Goal: Task Accomplishment & Management: Use online tool/utility

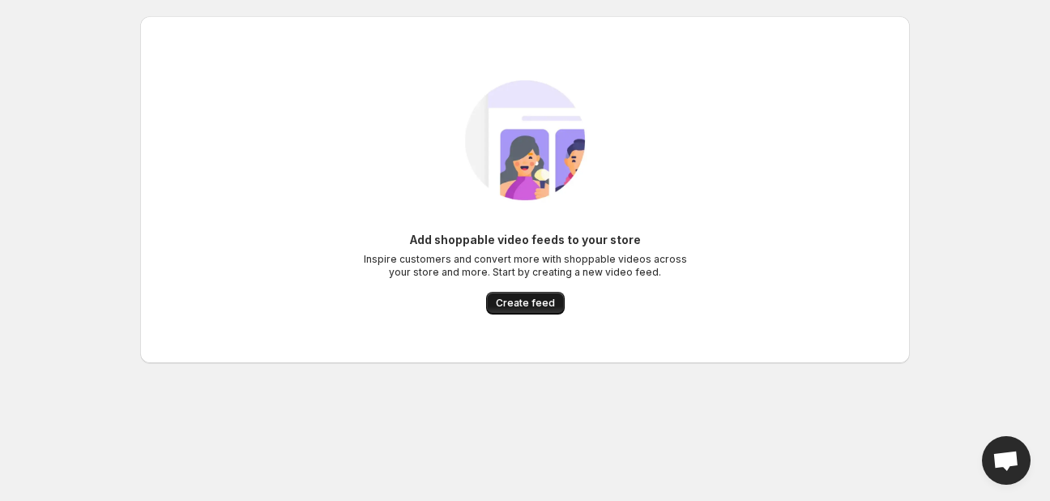
click at [535, 309] on span "Create feed" at bounding box center [525, 302] width 59 height 13
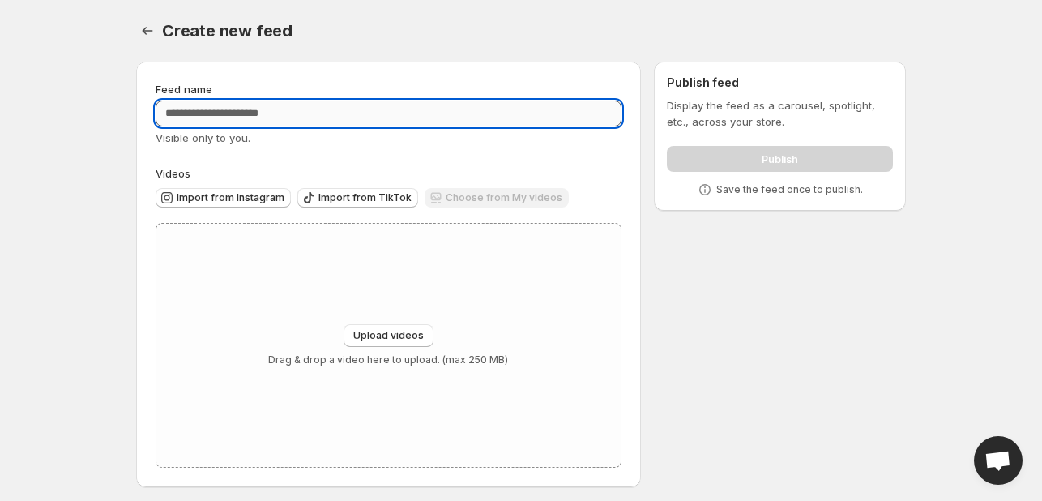
click at [248, 112] on input "Feed name" at bounding box center [389, 113] width 466 height 26
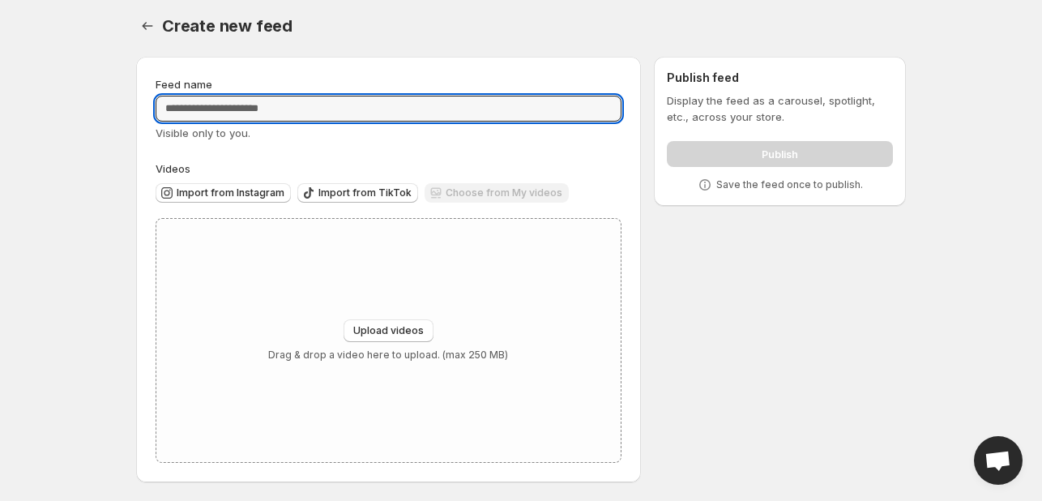
scroll to position [6, 0]
type input "*********"
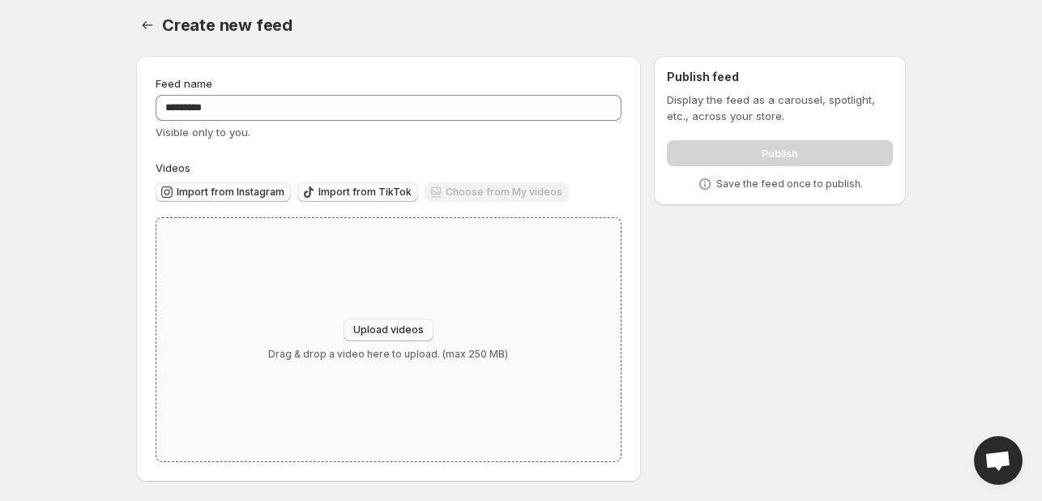
click at [380, 326] on span "Upload videos" at bounding box center [388, 329] width 70 height 13
type input "**********"
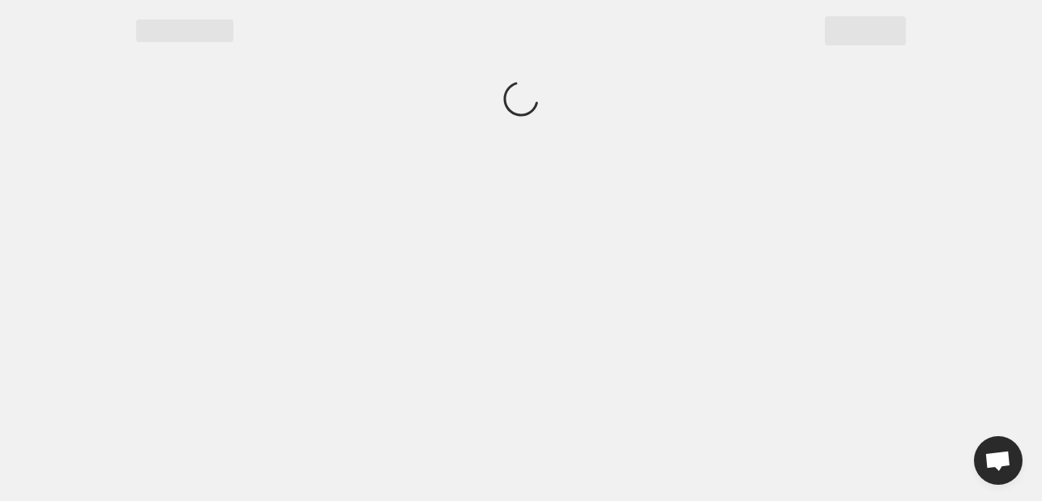
scroll to position [0, 0]
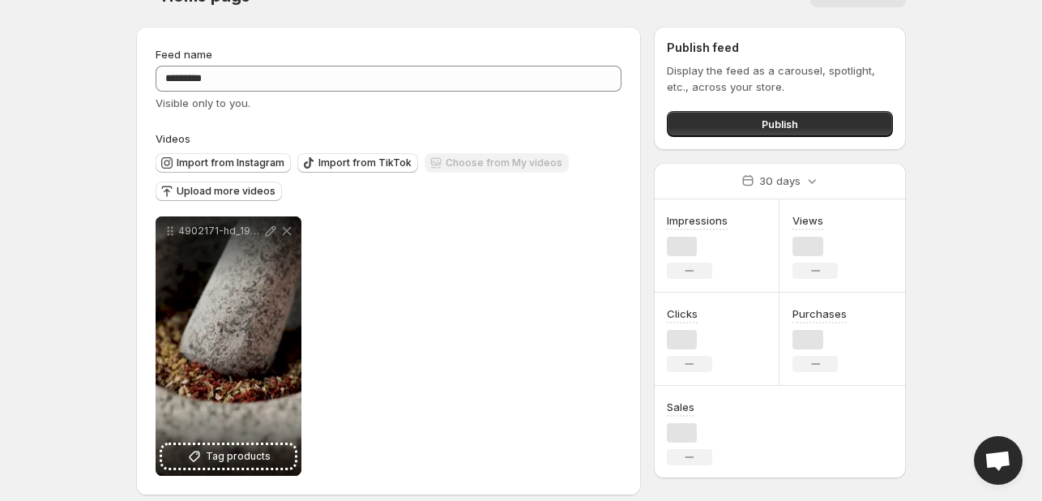
scroll to position [49, 0]
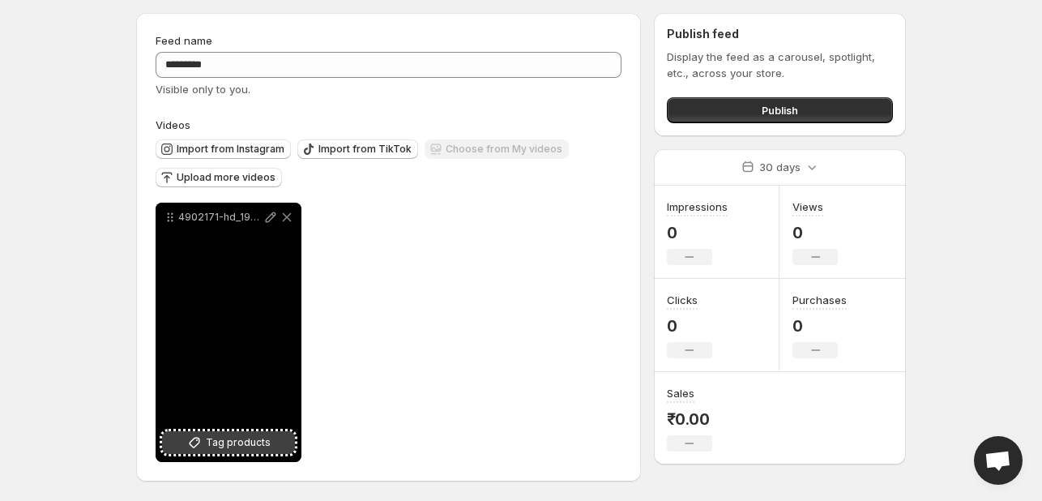
click at [241, 438] on span "Tag products" at bounding box center [238, 442] width 65 height 16
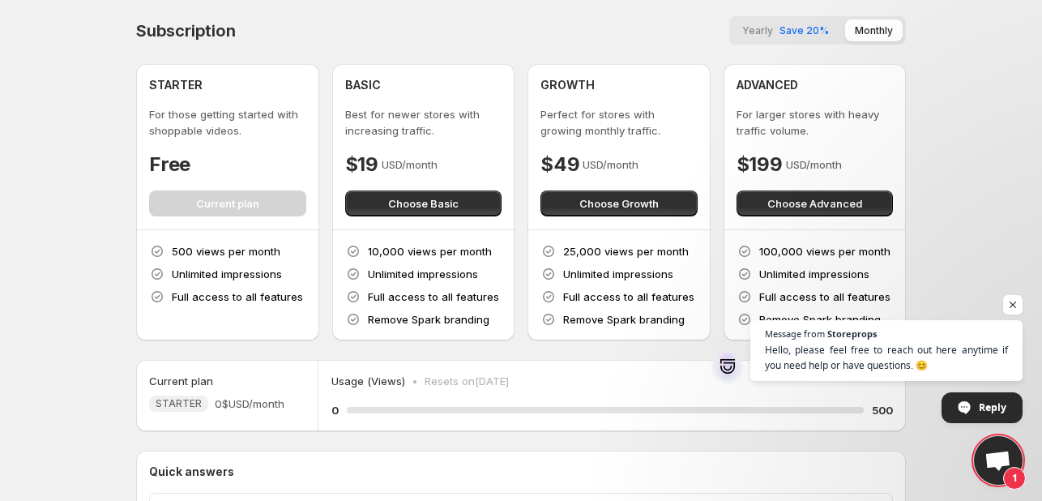
click at [211, 254] on p "500 views per month" at bounding box center [226, 251] width 109 height 16
click at [198, 275] on p "Unlimited impressions" at bounding box center [227, 274] width 110 height 16
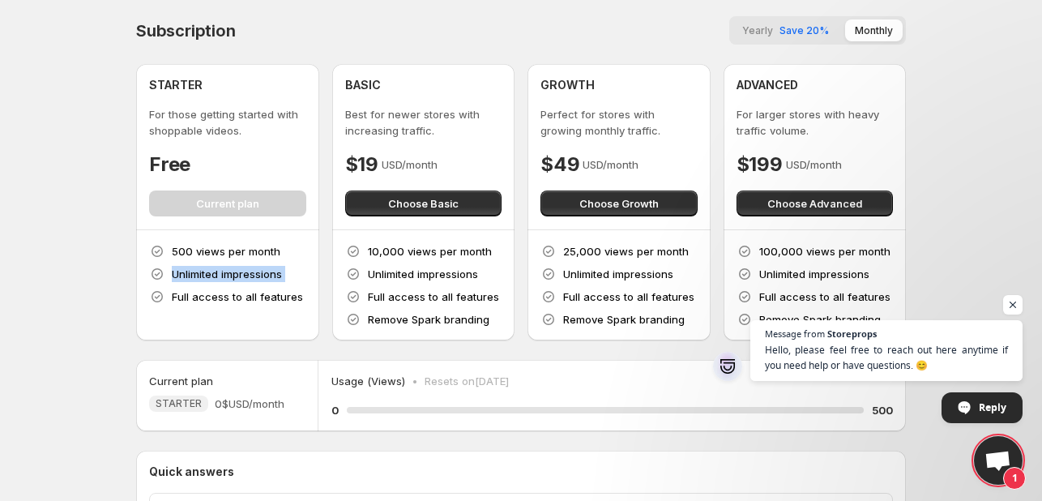
click at [198, 275] on p "Unlimited impressions" at bounding box center [227, 274] width 110 height 16
click at [393, 241] on div "10,000 views per month Unlimited impressions Full access to all features Remove…" at bounding box center [423, 285] width 183 height 110
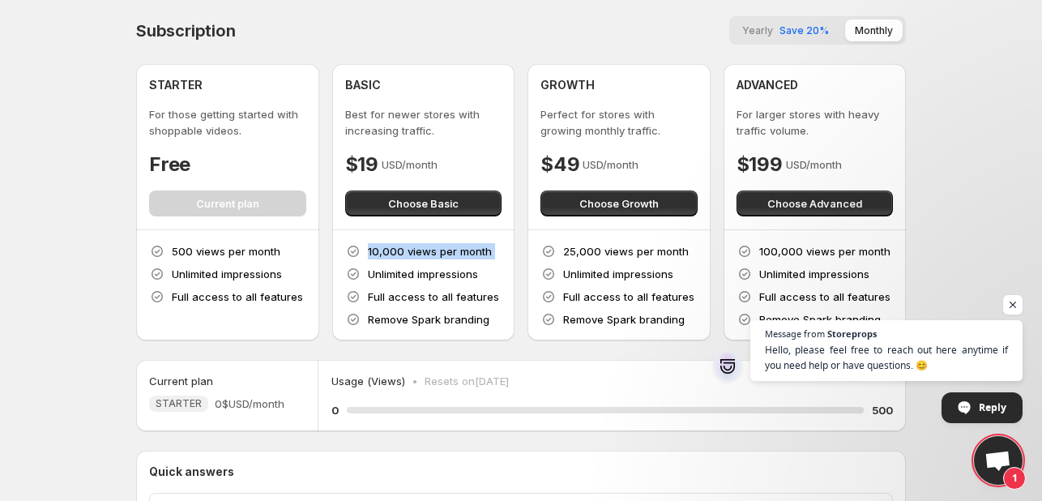
click at [386, 252] on p "10,000 views per month" at bounding box center [430, 251] width 124 height 16
click at [398, 292] on p "Full access to all features" at bounding box center [433, 296] width 131 height 16
